Goal: Task Accomplishment & Management: Manage account settings

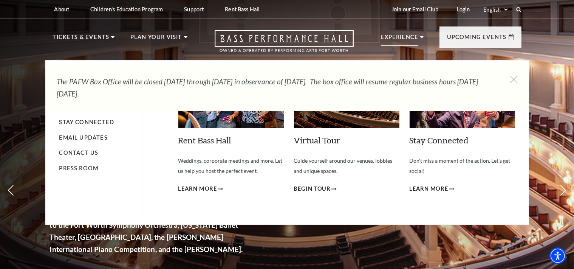
click at [401, 37] on p "Experience" at bounding box center [400, 40] width 38 height 14
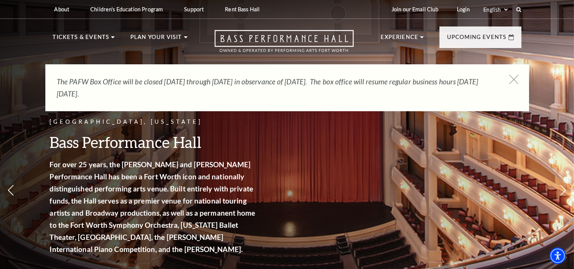
click at [514, 78] on icon at bounding box center [513, 79] width 9 height 9
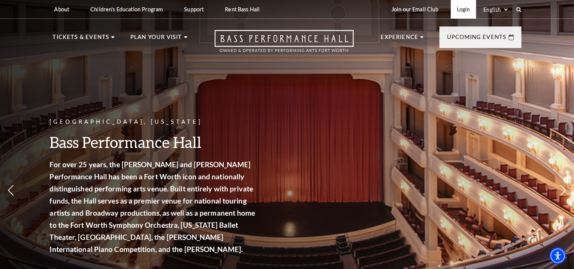
click at [462, 14] on link "Login" at bounding box center [463, 9] width 25 height 19
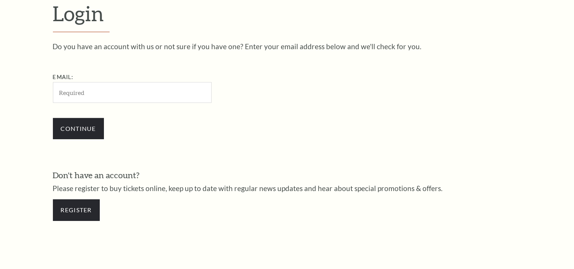
scroll to position [223, 0]
click at [88, 86] on input "Email:" at bounding box center [132, 91] width 159 height 21
click at [76, 84] on input "Email:" at bounding box center [132, 91] width 159 height 21
